Goal: Task Accomplishment & Management: Use online tool/utility

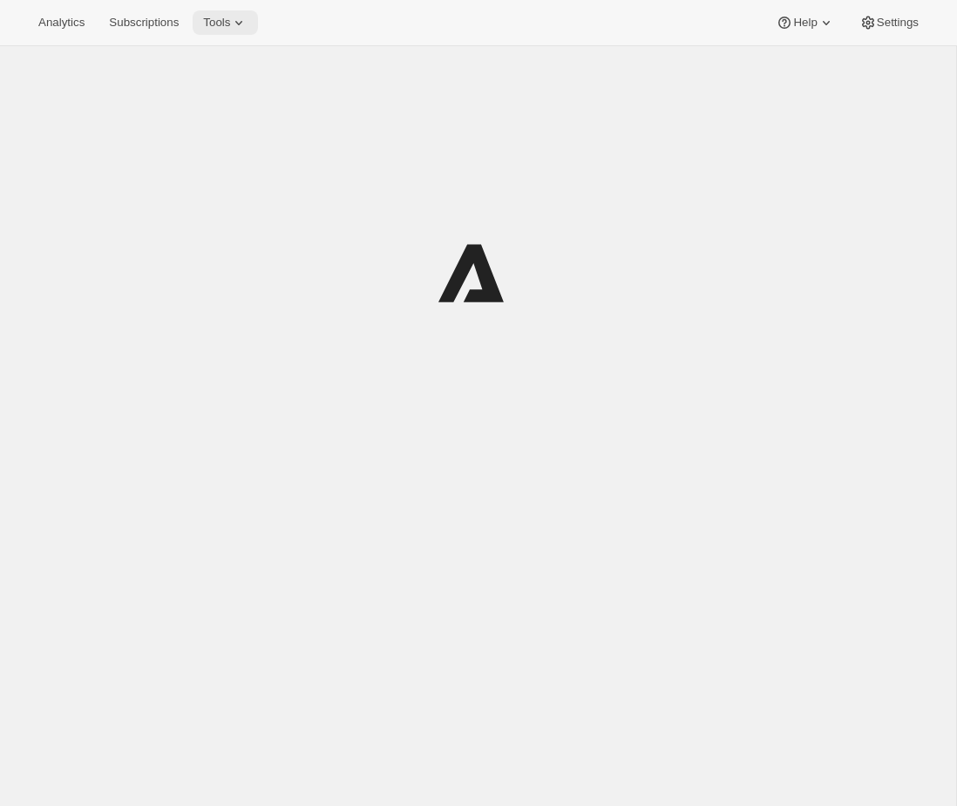
click at [245, 23] on icon at bounding box center [238, 22] width 17 height 17
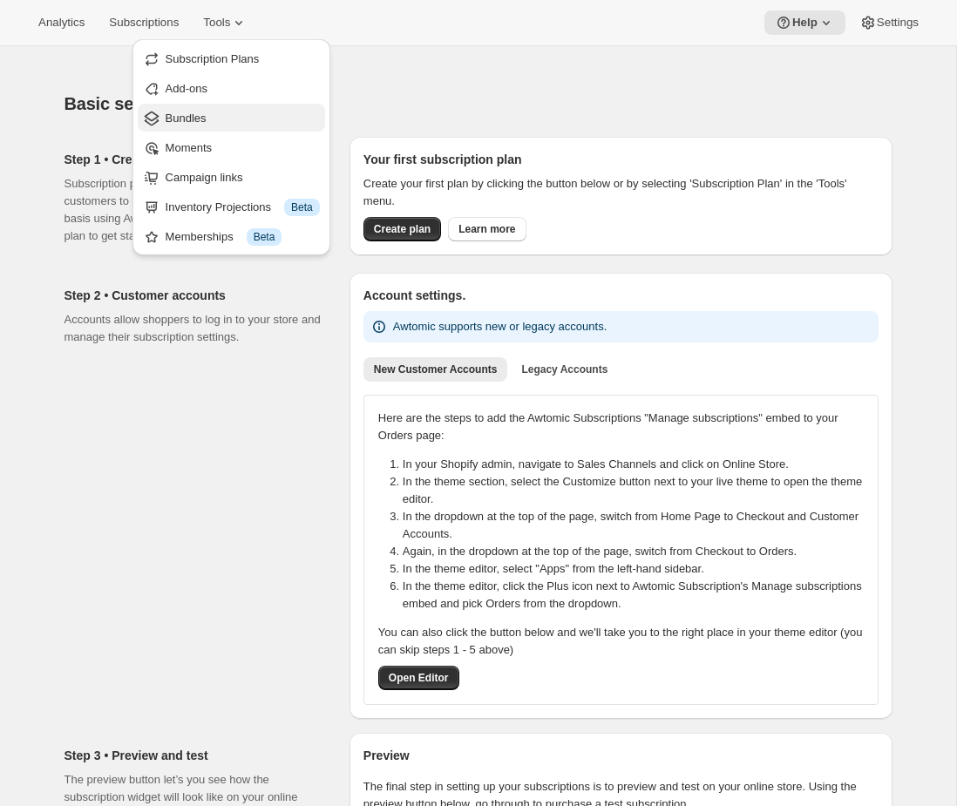
click at [192, 120] on span "Bundles" at bounding box center [186, 118] width 41 height 13
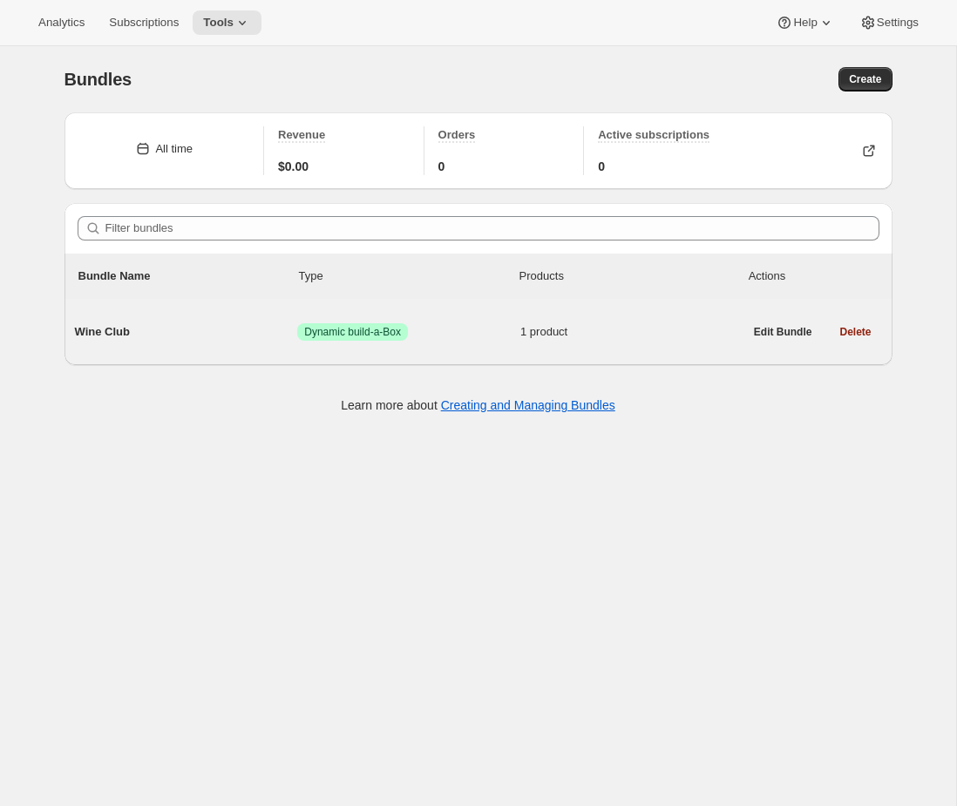
click at [413, 346] on div "Wine Club Success Dynamic build-a-Box 1 product" at bounding box center [409, 331] width 668 height 45
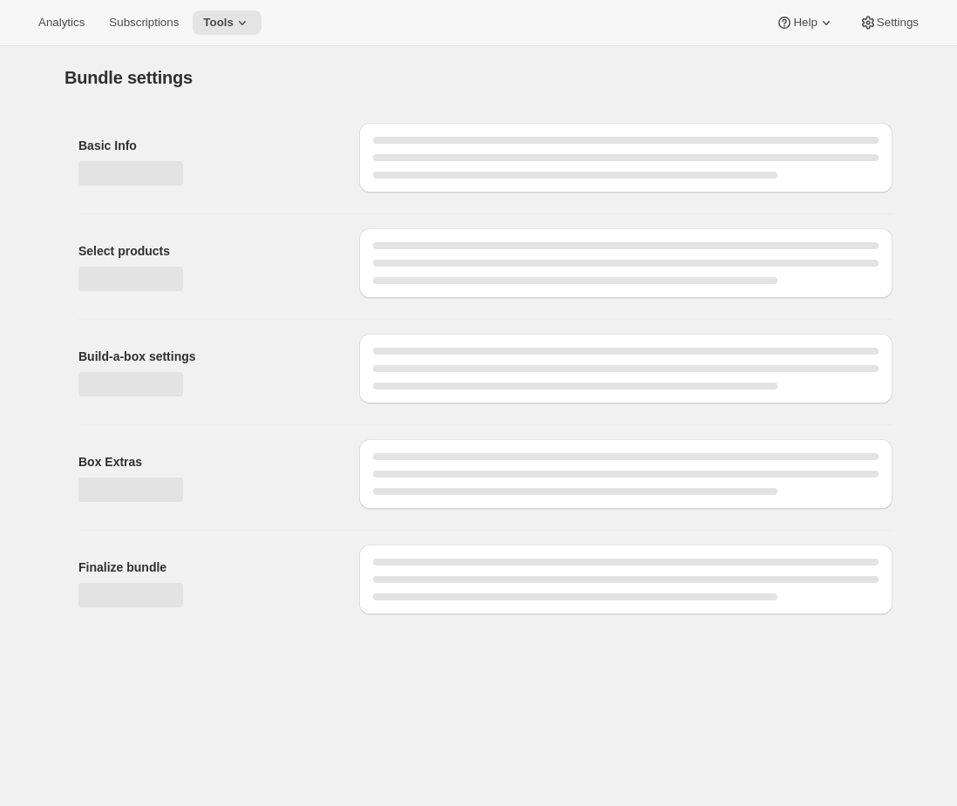
type input "Wine Club"
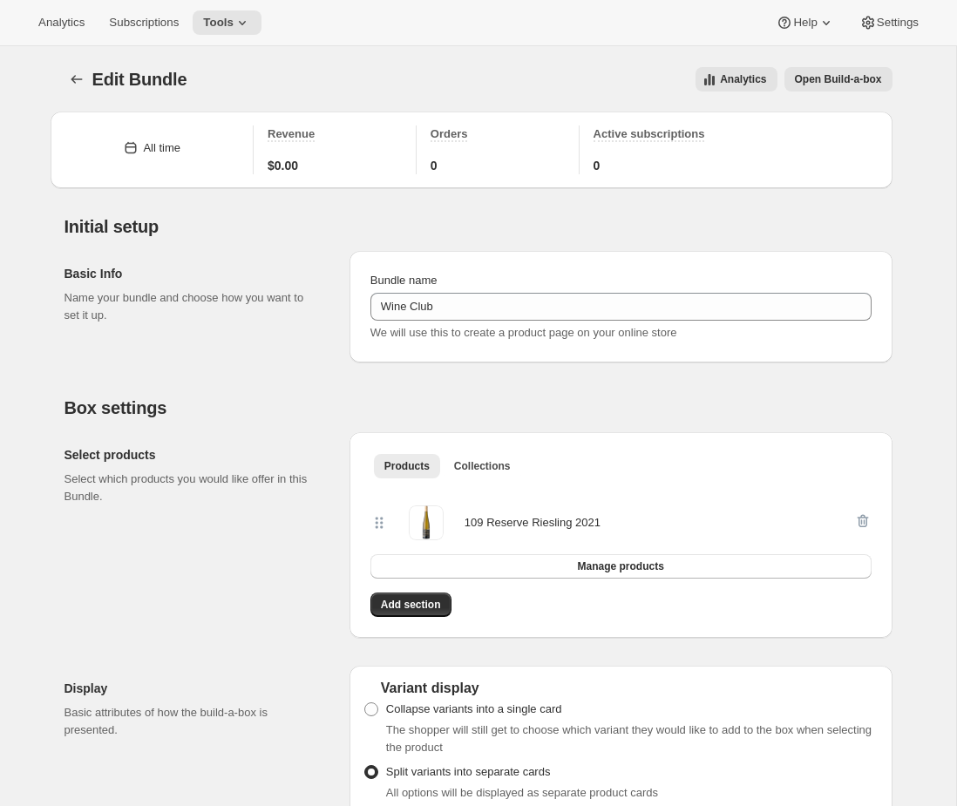
click at [868, 77] on span "Open Build-a-box" at bounding box center [838, 79] width 87 height 14
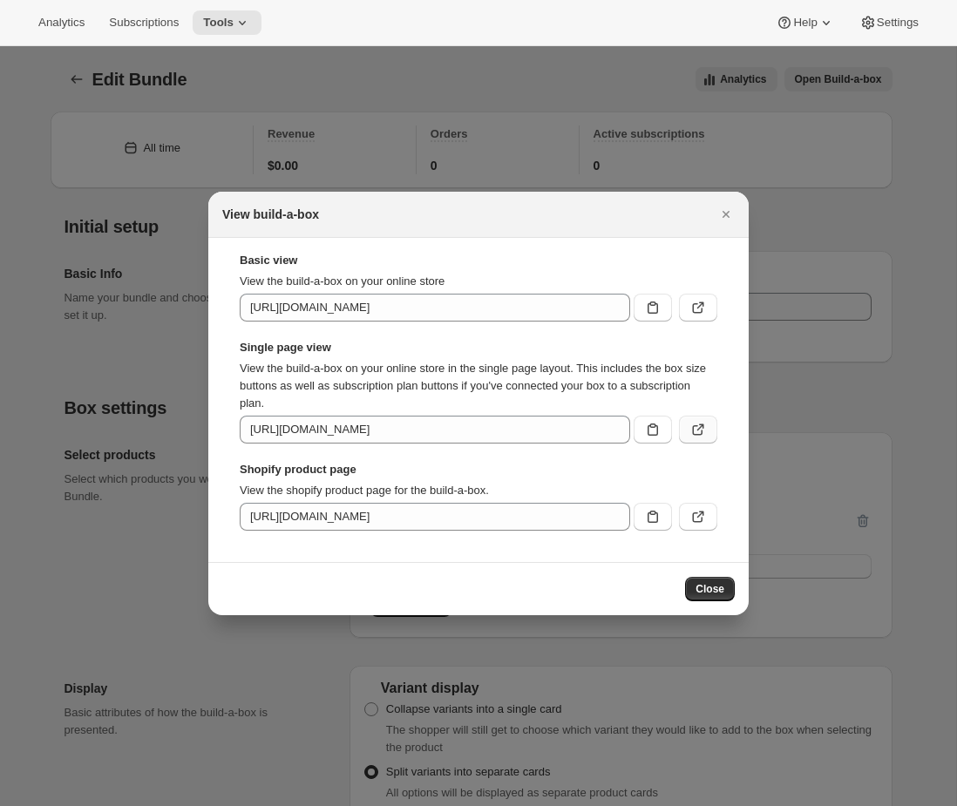
click at [699, 428] on icon ":r3p:" at bounding box center [700, 426] width 7 height 7
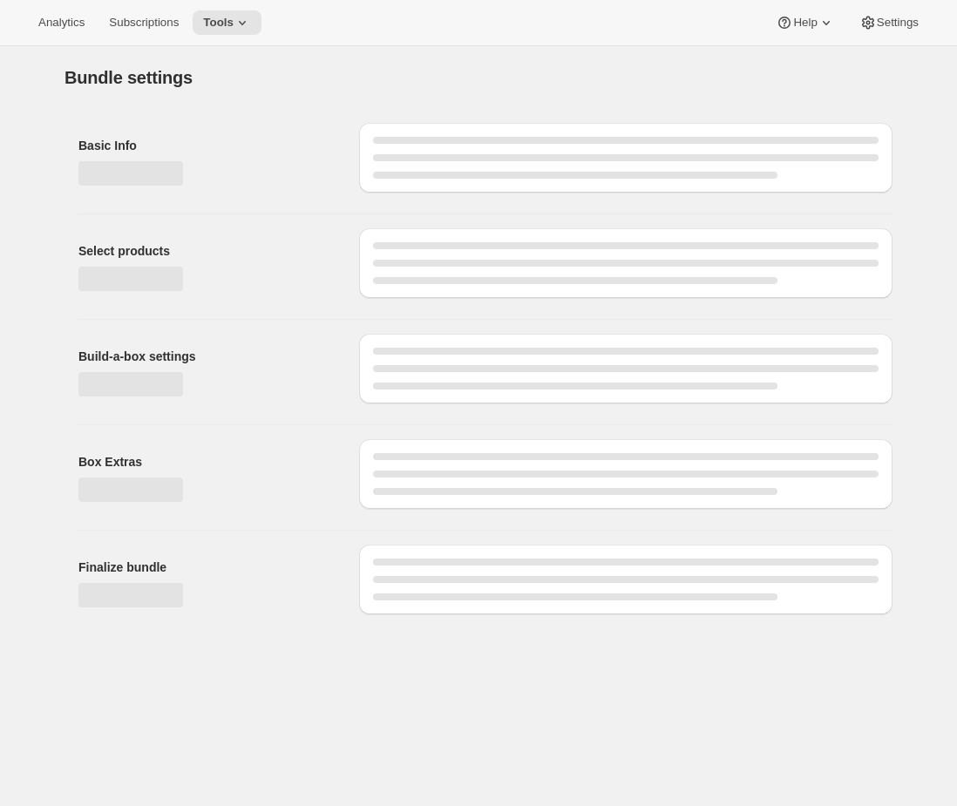
type input "Wine Club"
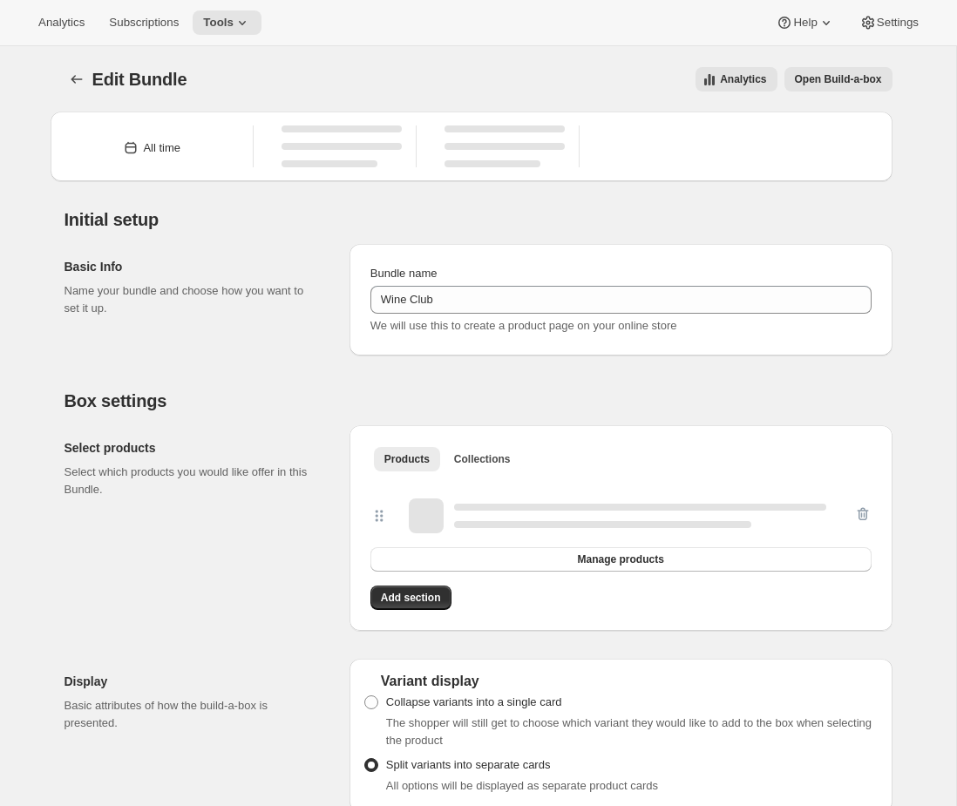
click at [861, 82] on span "Open Build-a-box" at bounding box center [838, 79] width 87 height 14
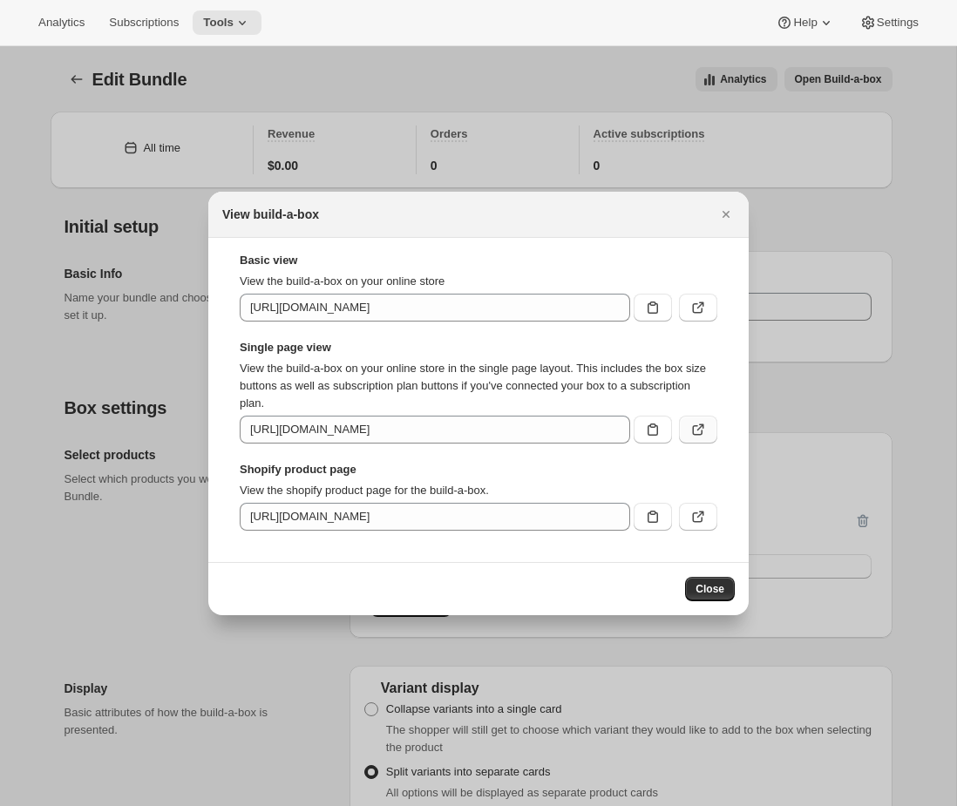
click at [708, 427] on button ":r2v:" at bounding box center [698, 430] width 38 height 28
